Goal: Task Accomplishment & Management: Use online tool/utility

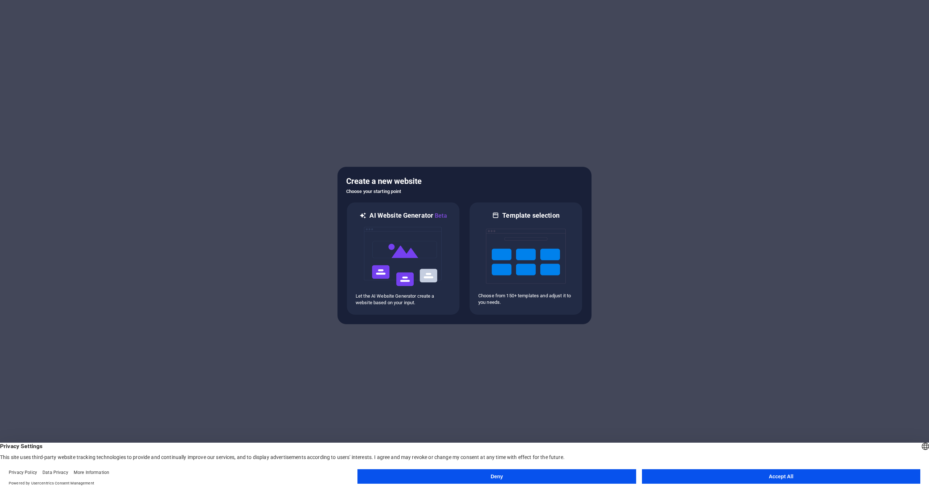
click at [707, 476] on button "Accept All" at bounding box center [781, 476] width 278 height 15
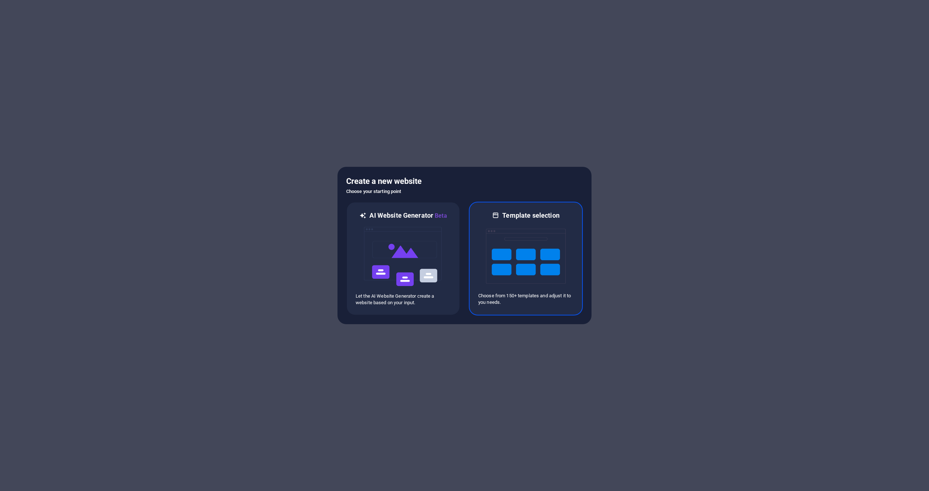
click at [516, 315] on div "Template selection Choose from 150+ templates and adjust it to you needs." at bounding box center [526, 259] width 114 height 114
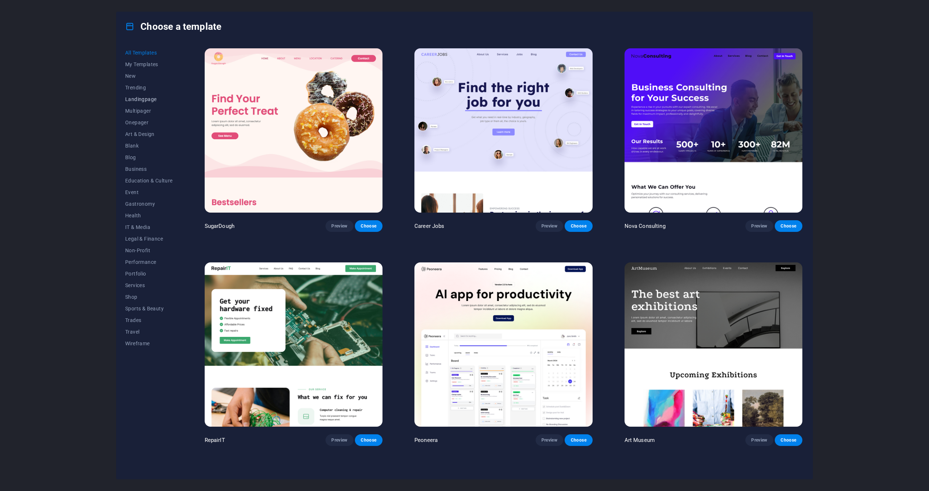
click at [135, 97] on span "Landingpage" at bounding box center [149, 99] width 48 height 6
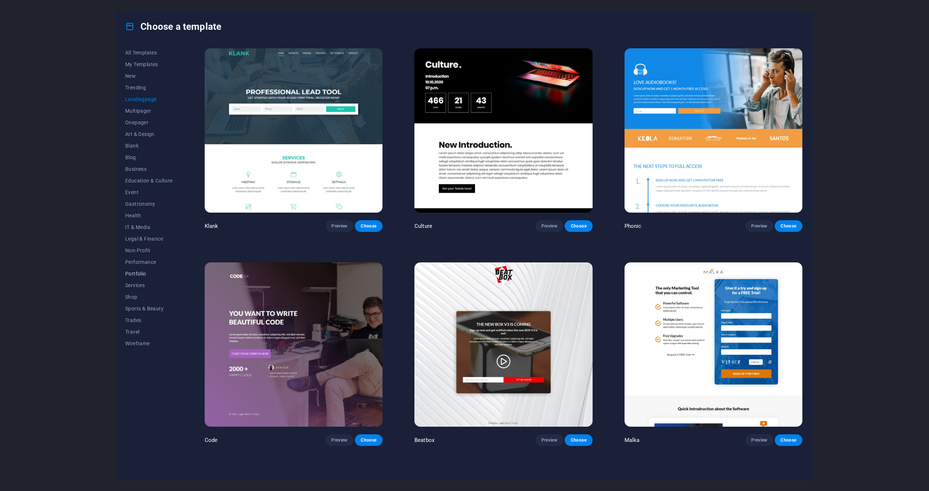
click at [131, 274] on span "Portfolio" at bounding box center [149, 273] width 48 height 6
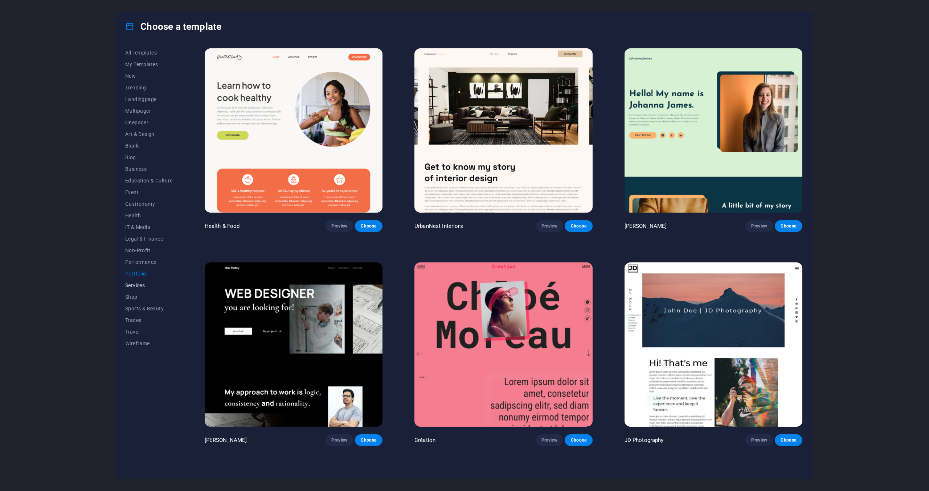
click at [133, 286] on span "Services" at bounding box center [149, 285] width 48 height 6
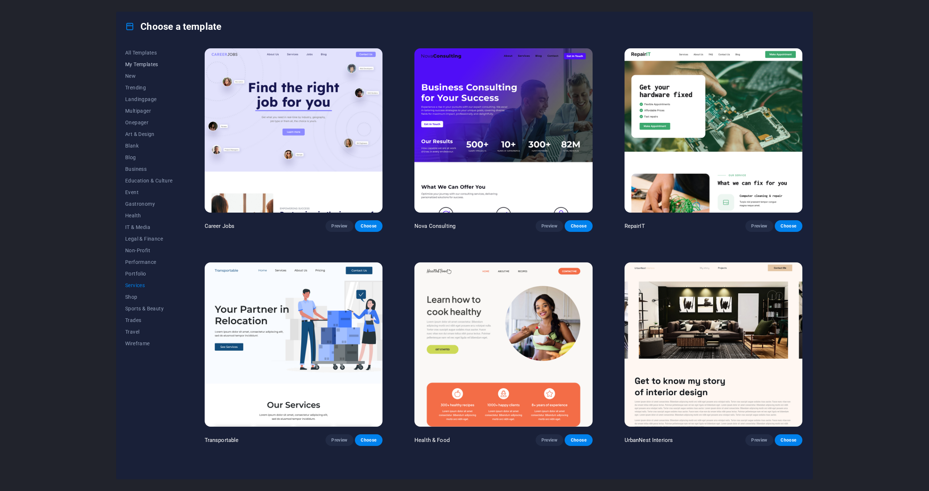
click at [148, 62] on span "My Templates" at bounding box center [149, 64] width 48 height 6
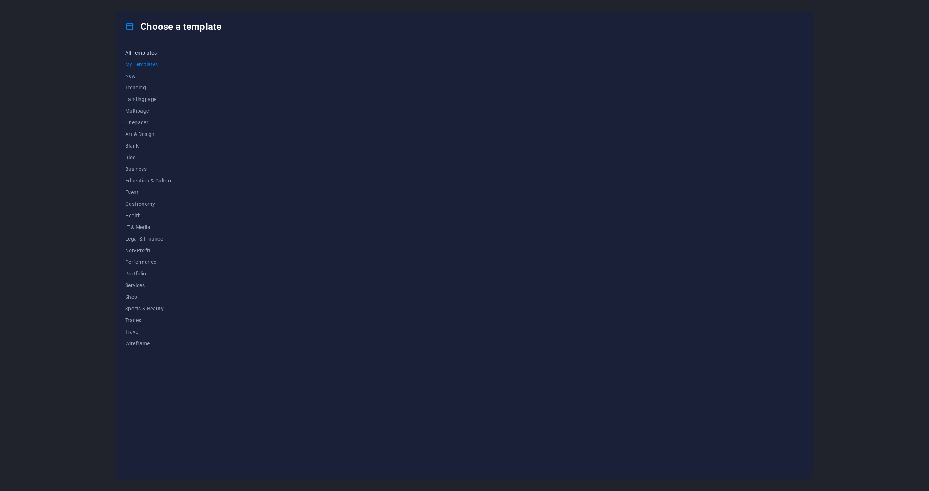
click at [149, 54] on span "All Templates" at bounding box center [149, 53] width 48 height 6
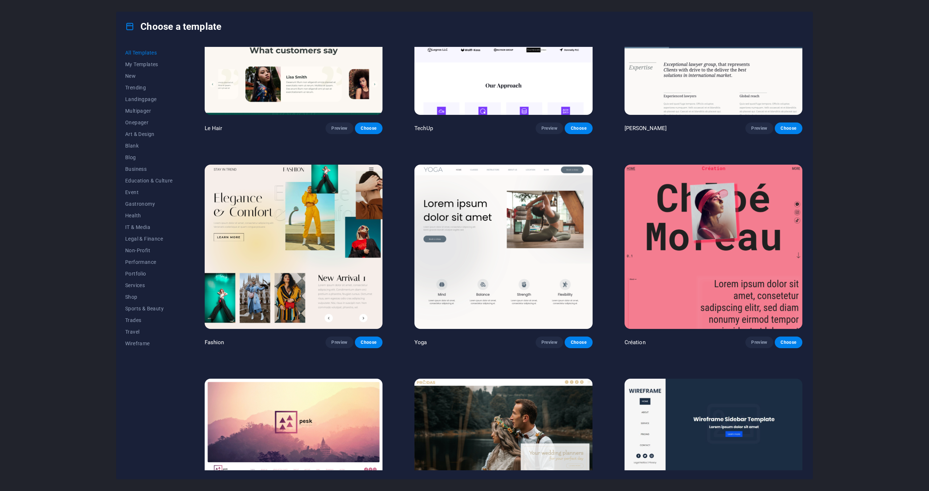
scroll to position [3776, 0]
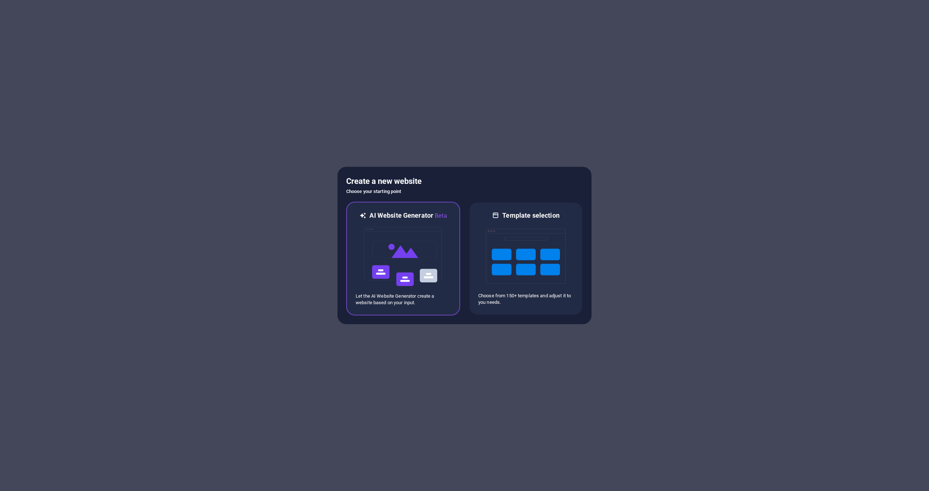
click at [423, 230] on img at bounding box center [403, 256] width 80 height 73
